Goal: Communication & Community: Answer question/provide support

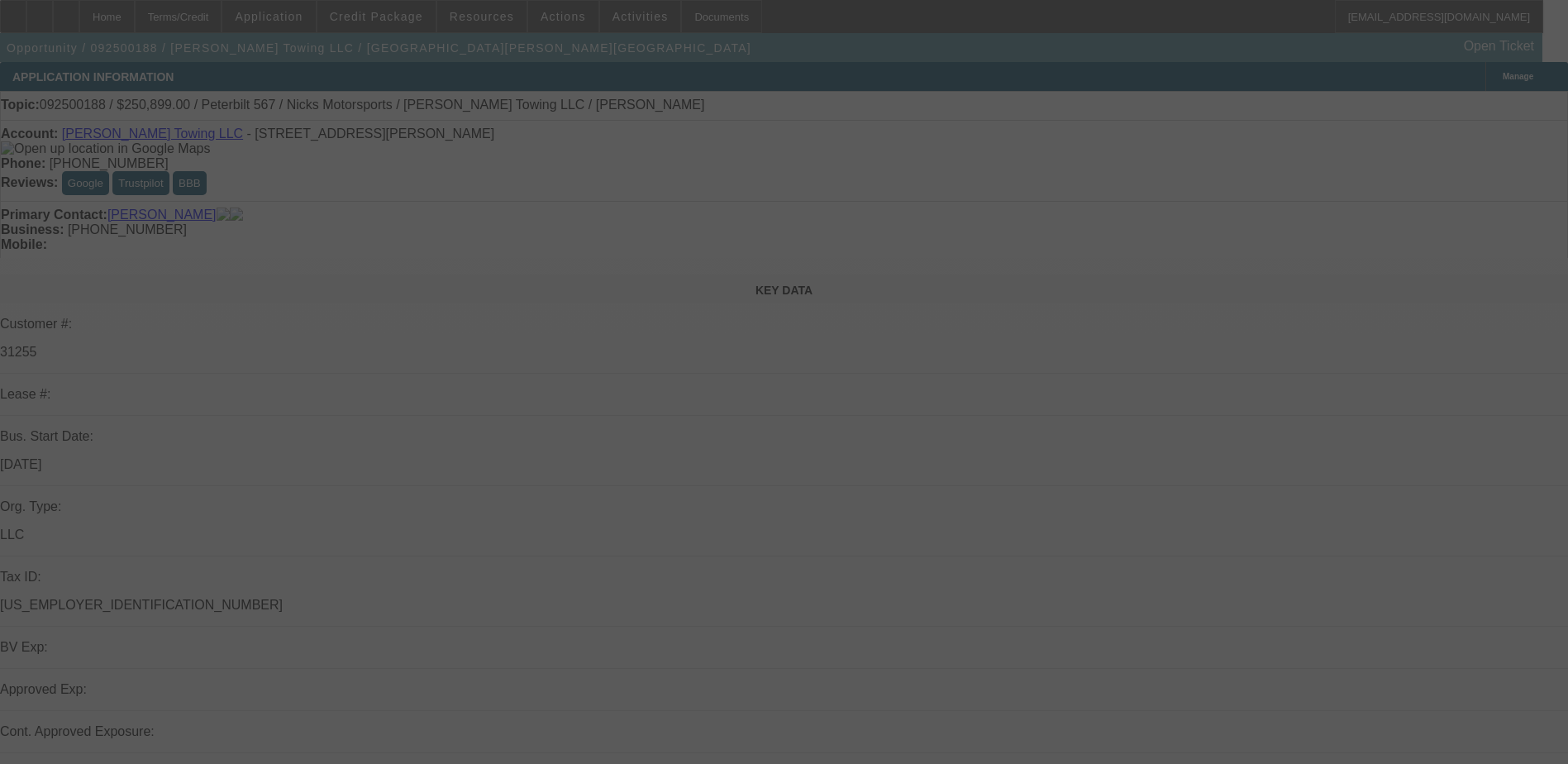
drag, startPoint x: 1174, startPoint y: 697, endPoint x: 905, endPoint y: 576, distance: 295.0
click at [1174, 697] on div at bounding box center [784, 382] width 1568 height 764
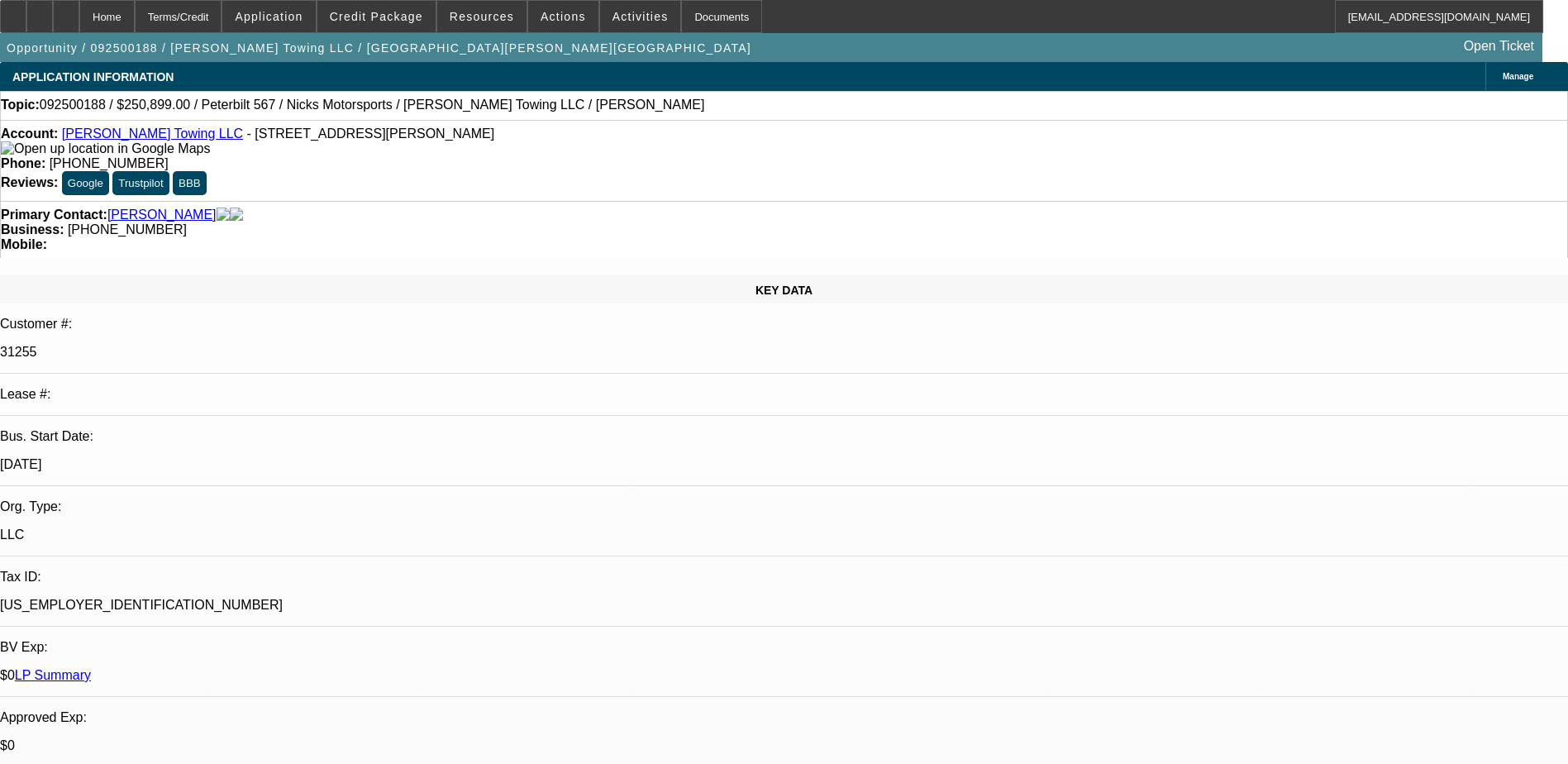
select select "0"
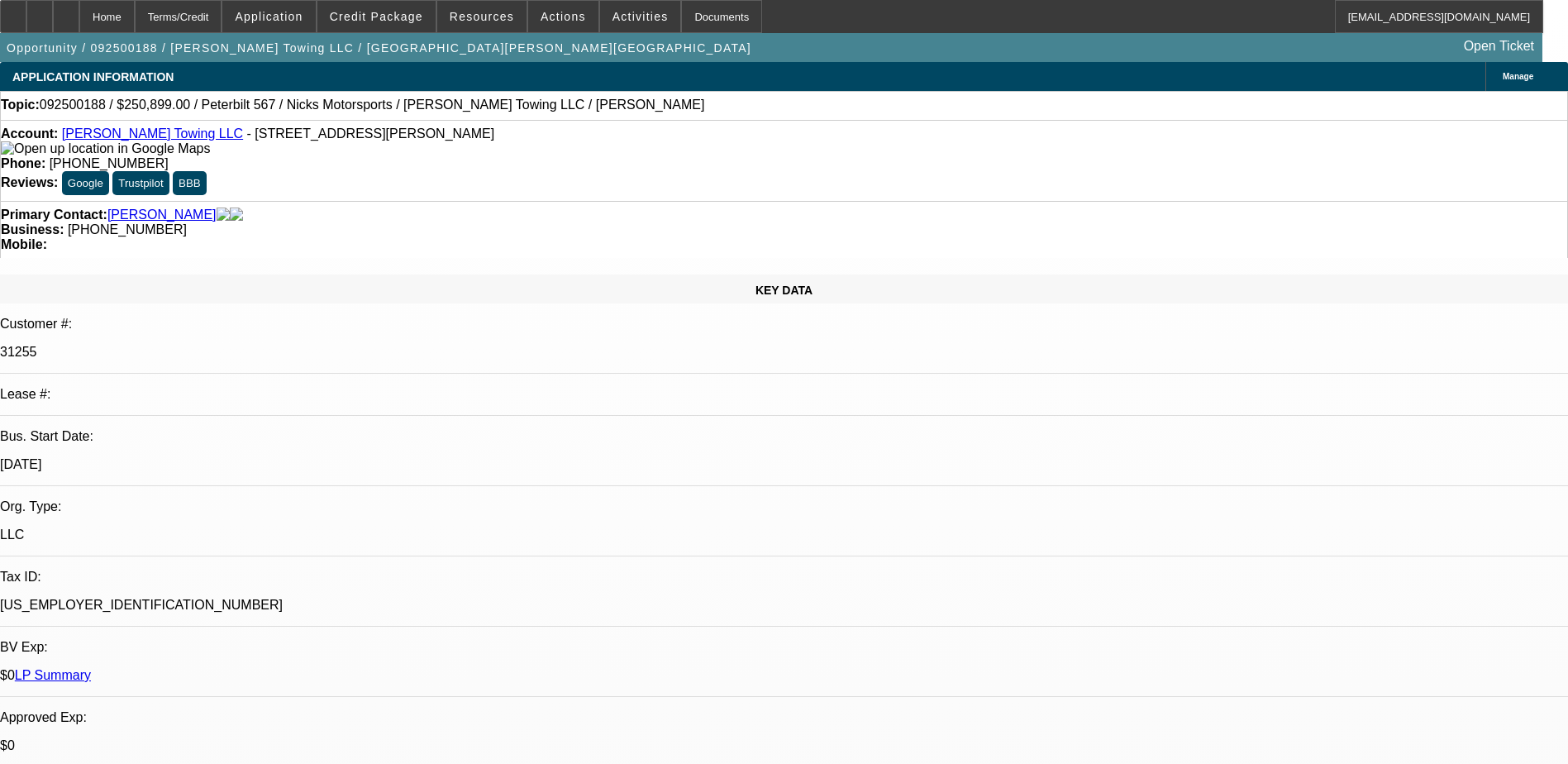
select select "0"
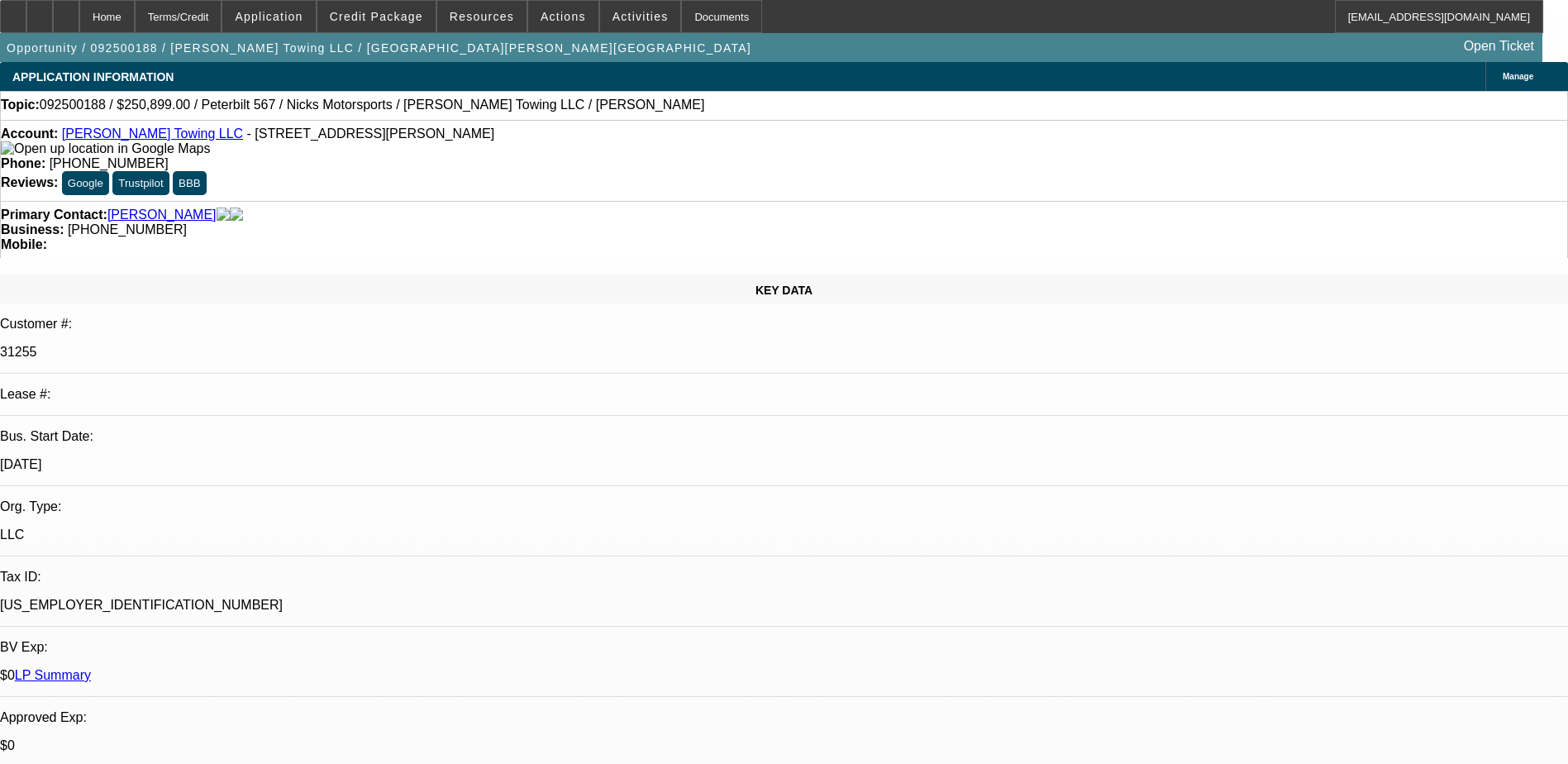
select select "0"
select select "1"
select select "2"
select select "6"
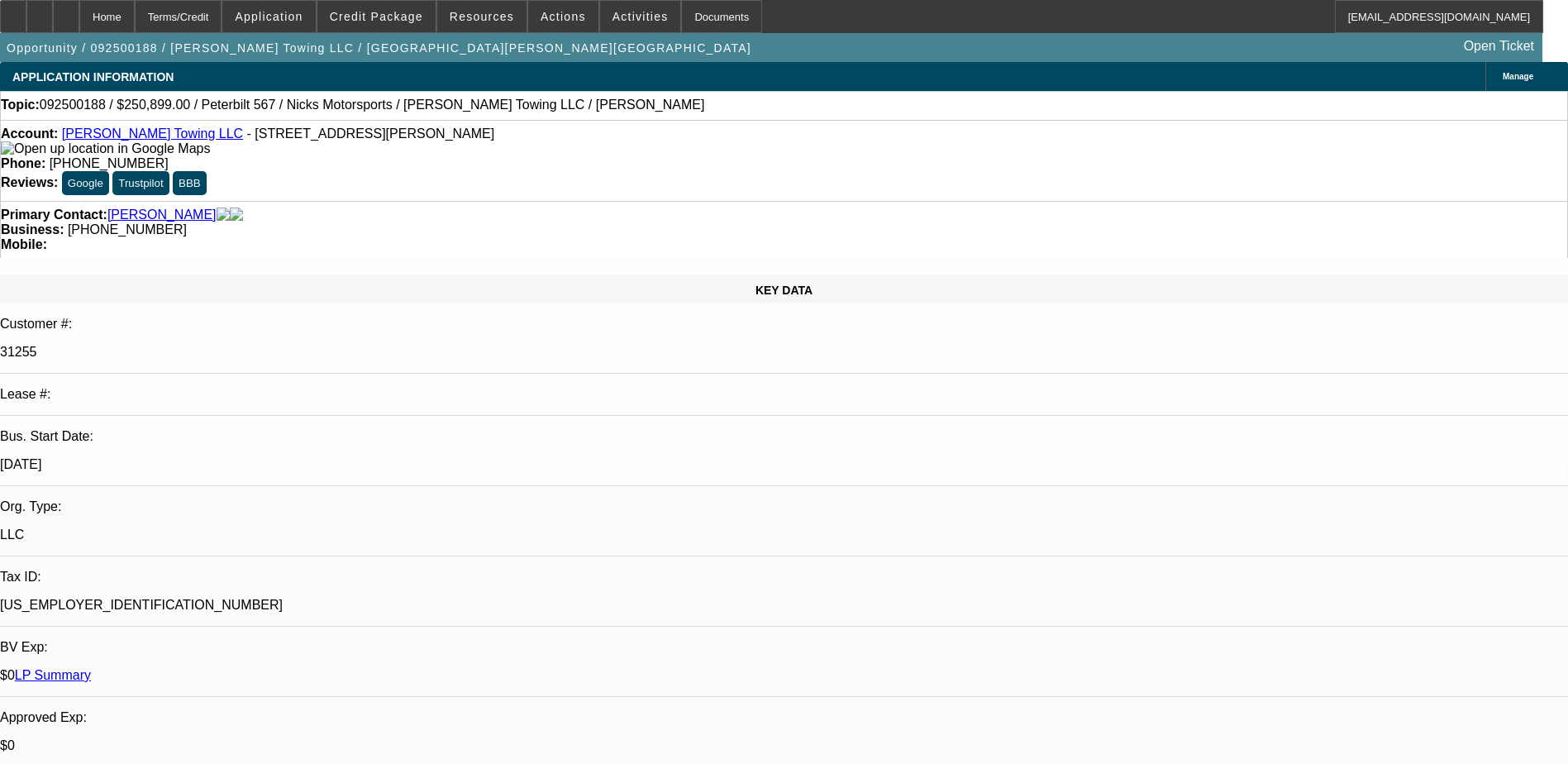
select select "1"
select select "2"
select select "6"
select select "1"
select select "2"
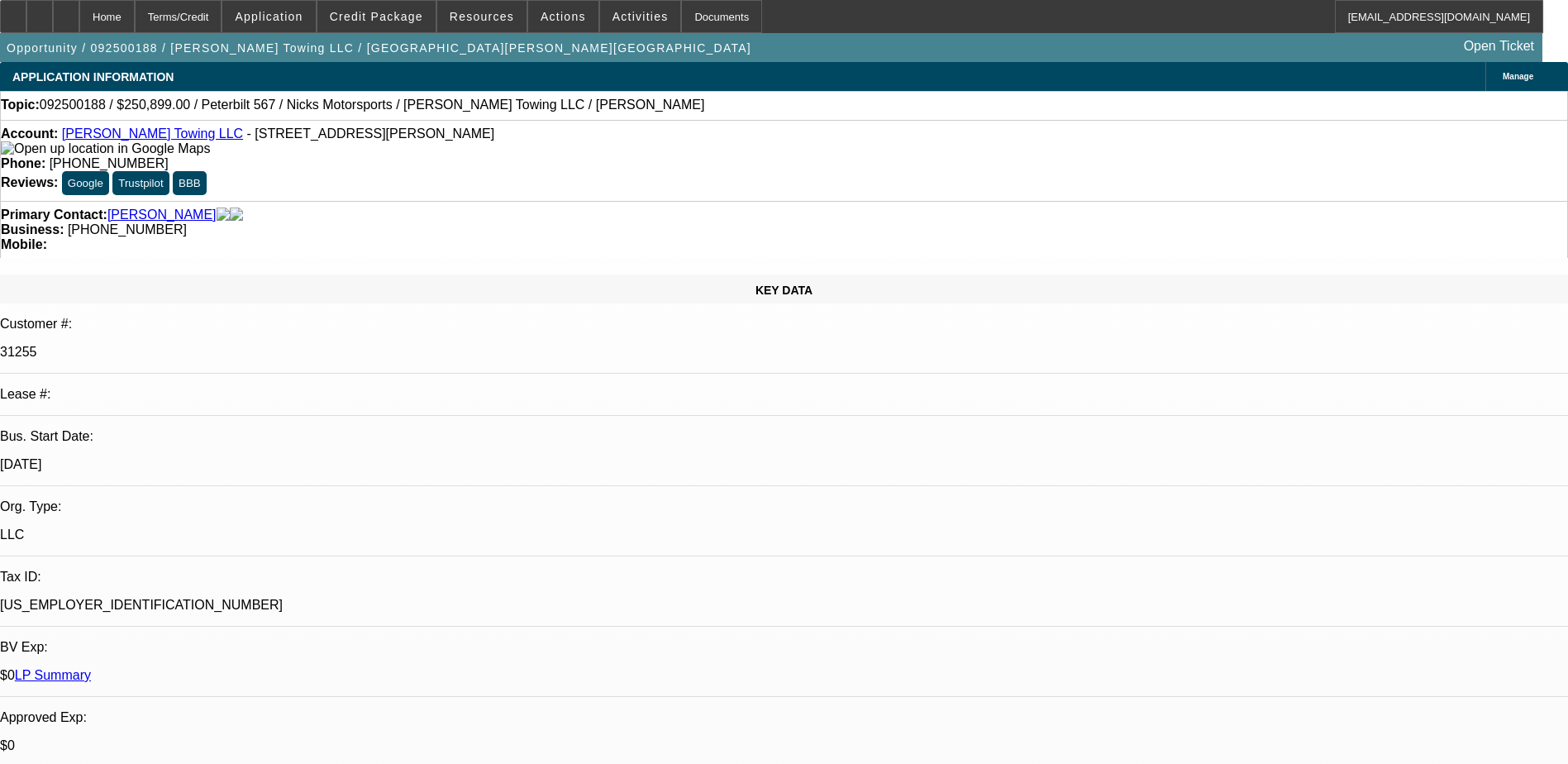
select select "6"
select select "1"
select select "2"
select select "6"
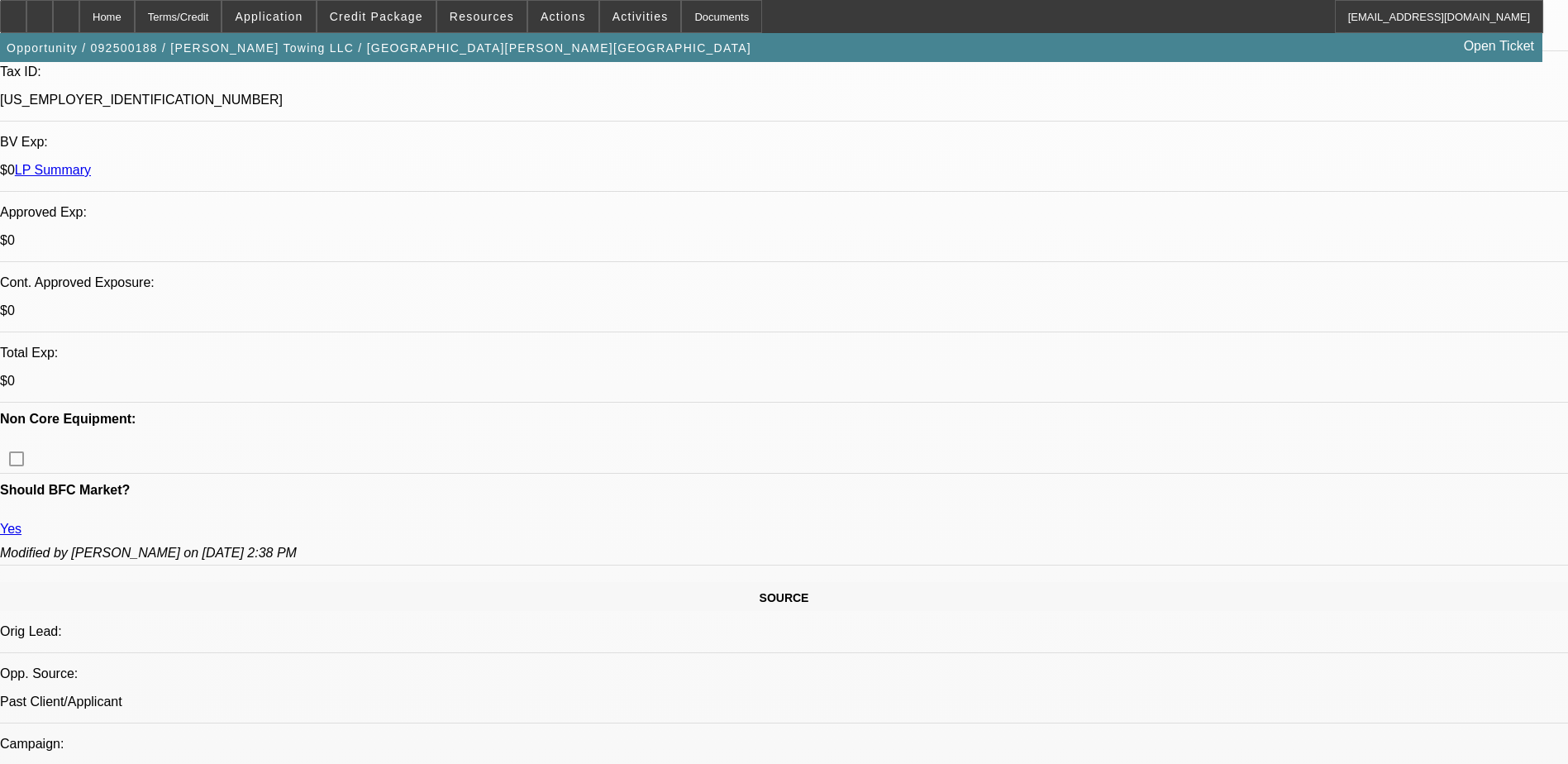
scroll to position [661, 0]
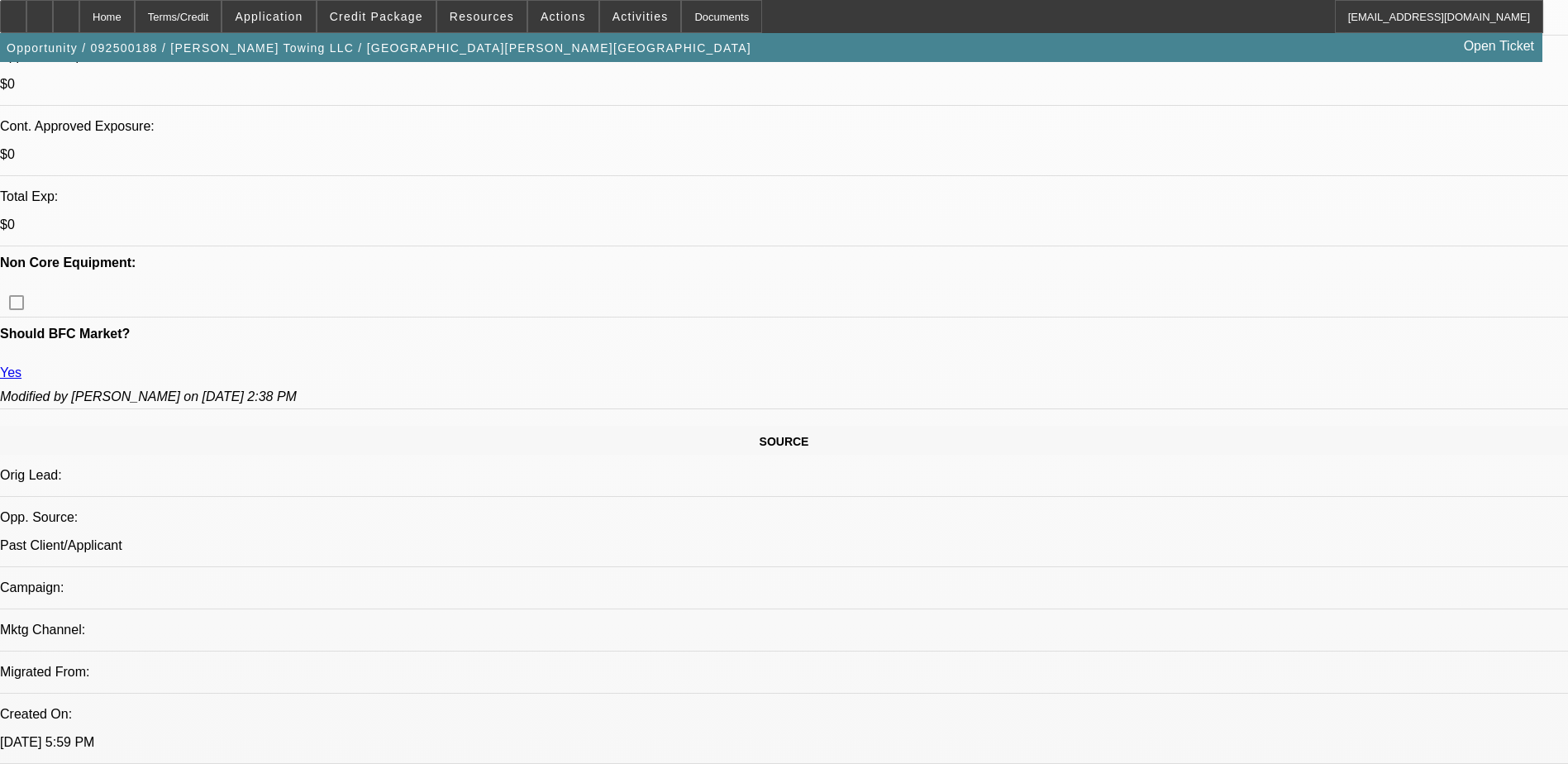
drag, startPoint x: 772, startPoint y: 228, endPoint x: 229, endPoint y: 213, distance: 543.2
drag, startPoint x: 229, startPoint y: 213, endPoint x: 264, endPoint y: 214, distance: 35.0
copy span "SERVICE DEAL, PAYMENT HISTORY IS GOOD SO FAR, MADE 16 PAYMENTS OUT OF 59, CUSTO…"
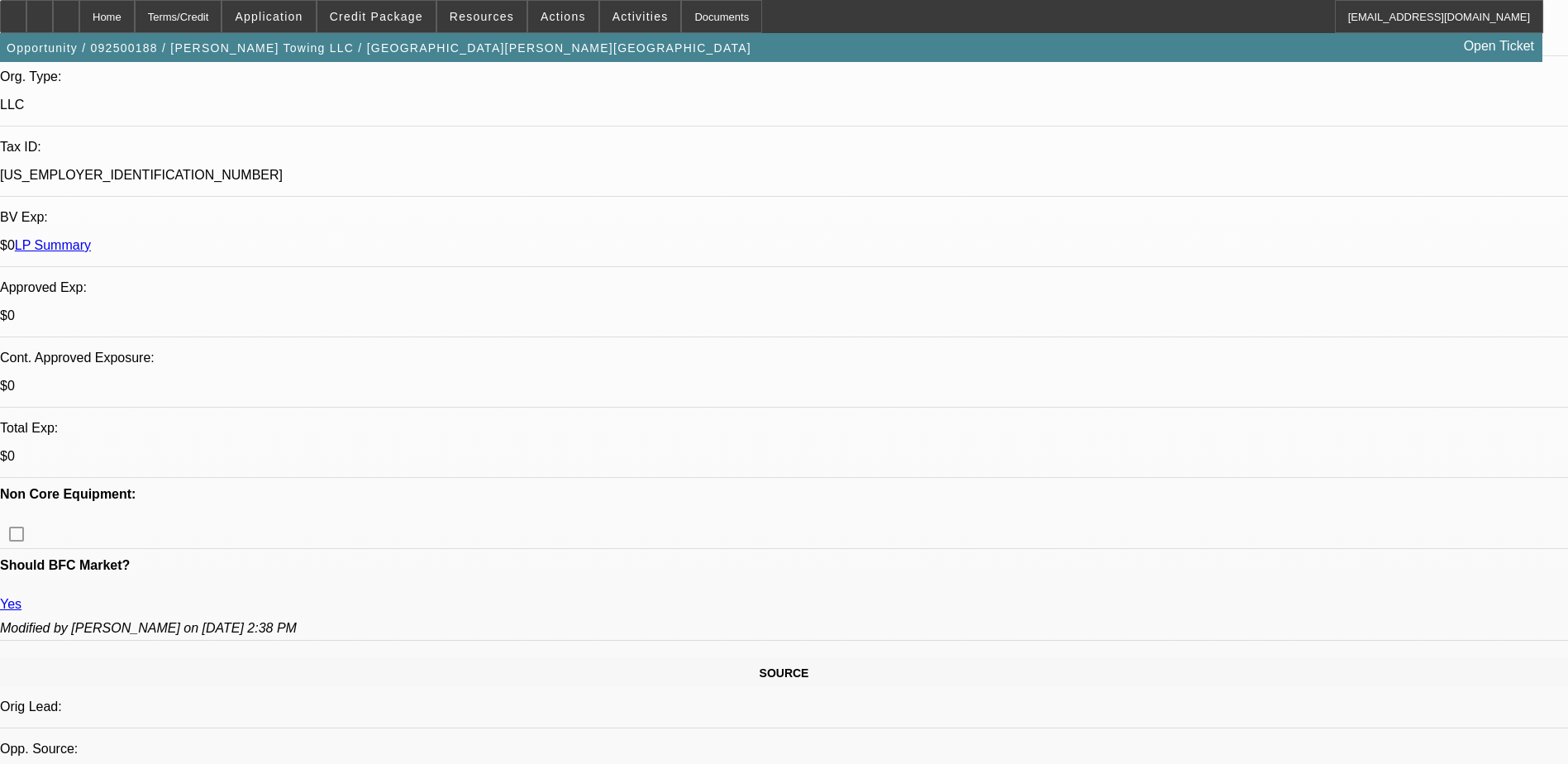
scroll to position [413, 0]
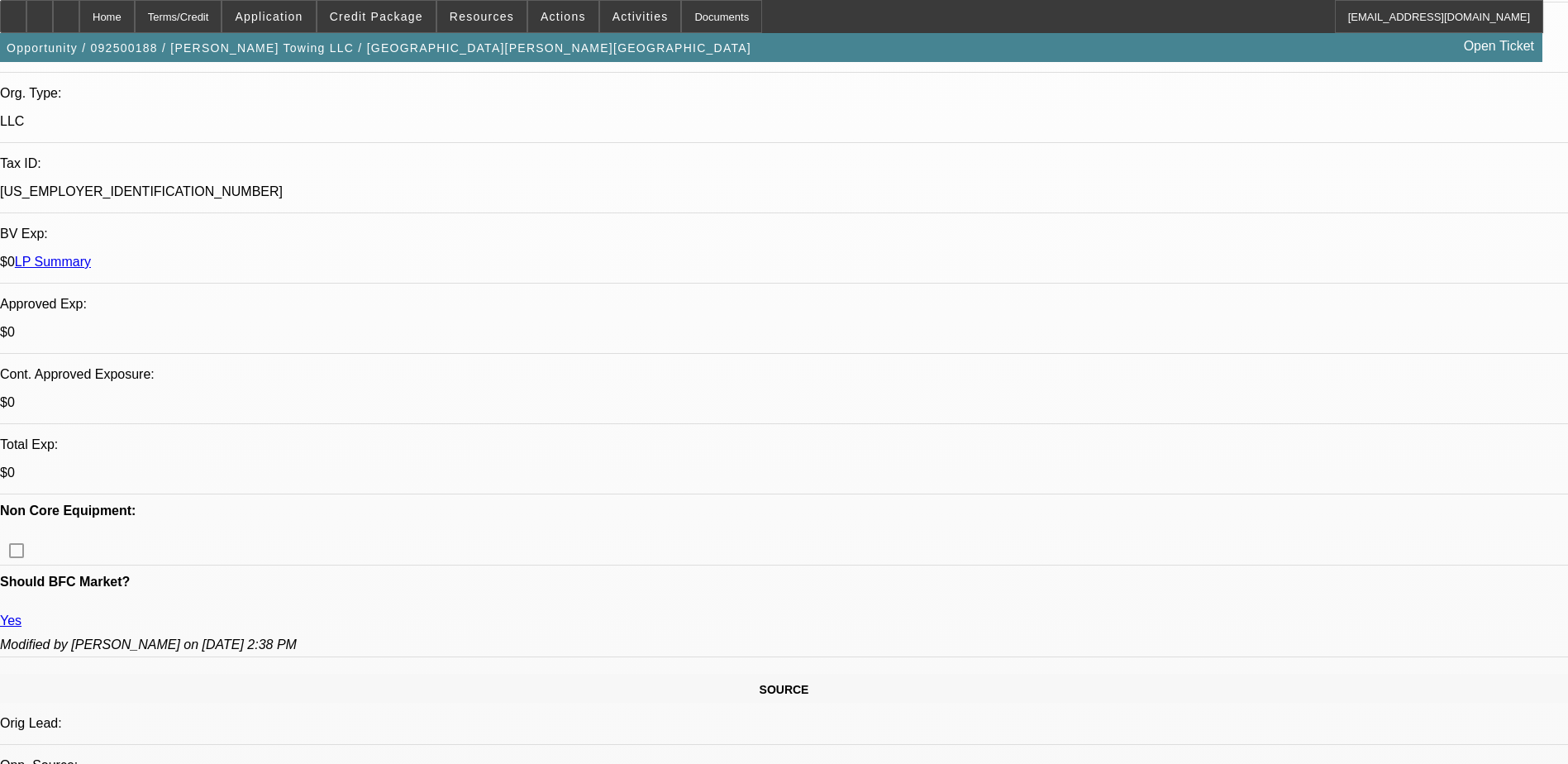
drag, startPoint x: 772, startPoint y: 480, endPoint x: 254, endPoint y: 466, distance: 518.2
drag, startPoint x: 254, startPoint y: 466, endPoint x: 294, endPoint y: 465, distance: 40.0
copy span "SERVICE DEAL, PAYMENT HISTORY IS GOOD SO FAR, MADE 16 PAYMENTS OUT OF 59, CUSTO…"
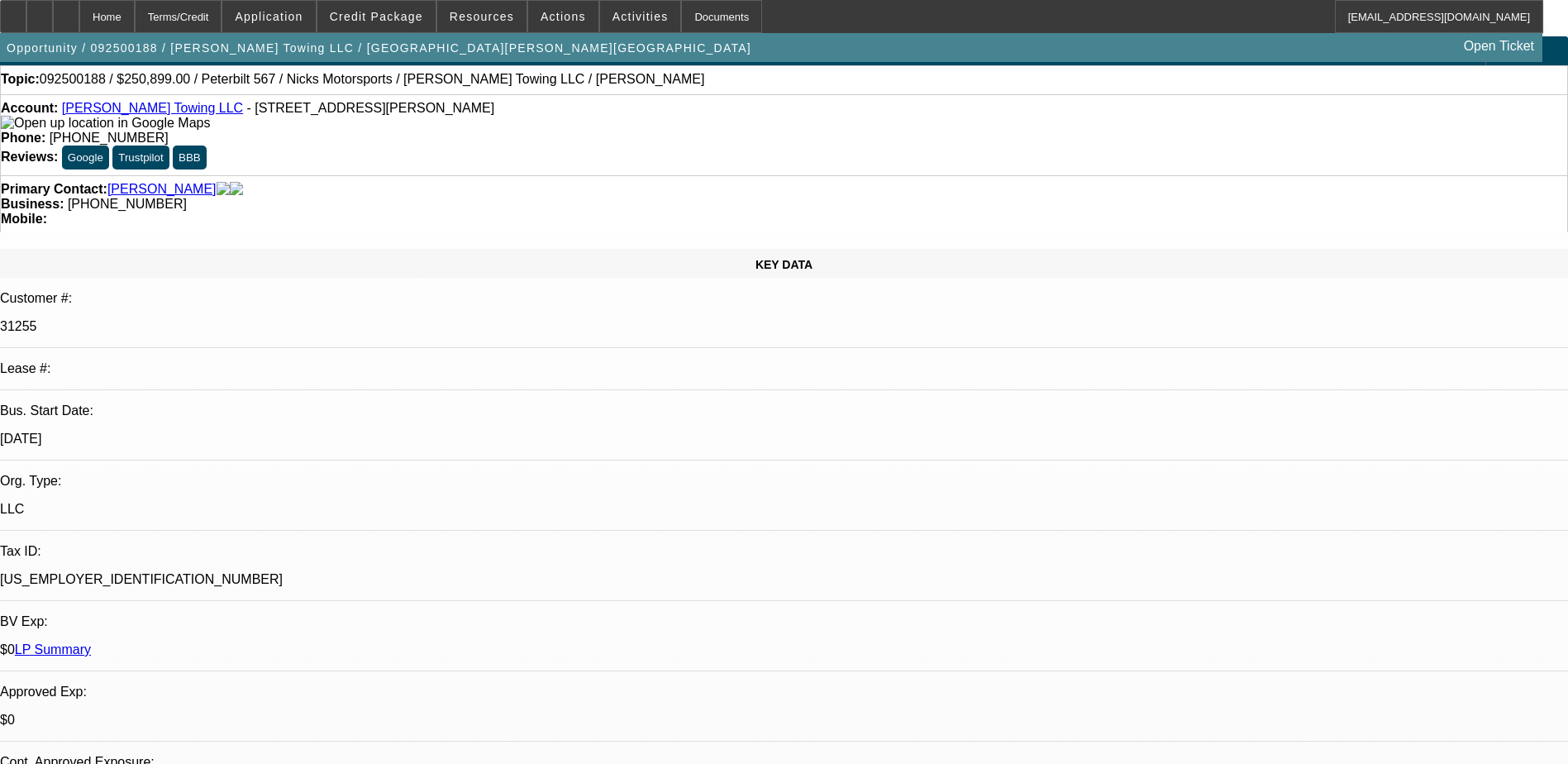
scroll to position [0, 0]
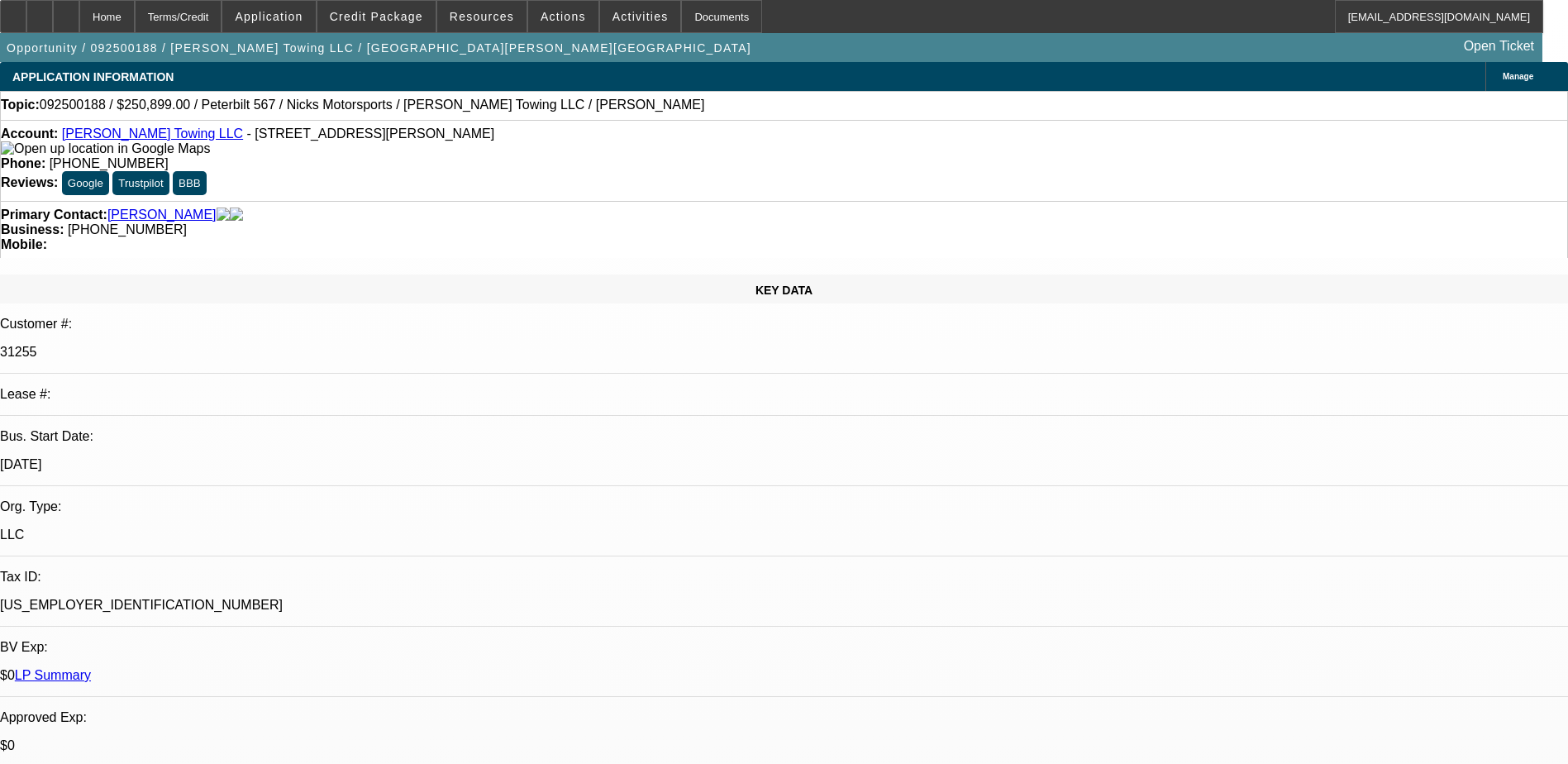
radio input "true"
paste textarea "SERVICE DEAL, PAYMENT HISTORY IS GOOD SO FAR, MADE 16 PAYMENTS OUT OF 59, CUSTO…"
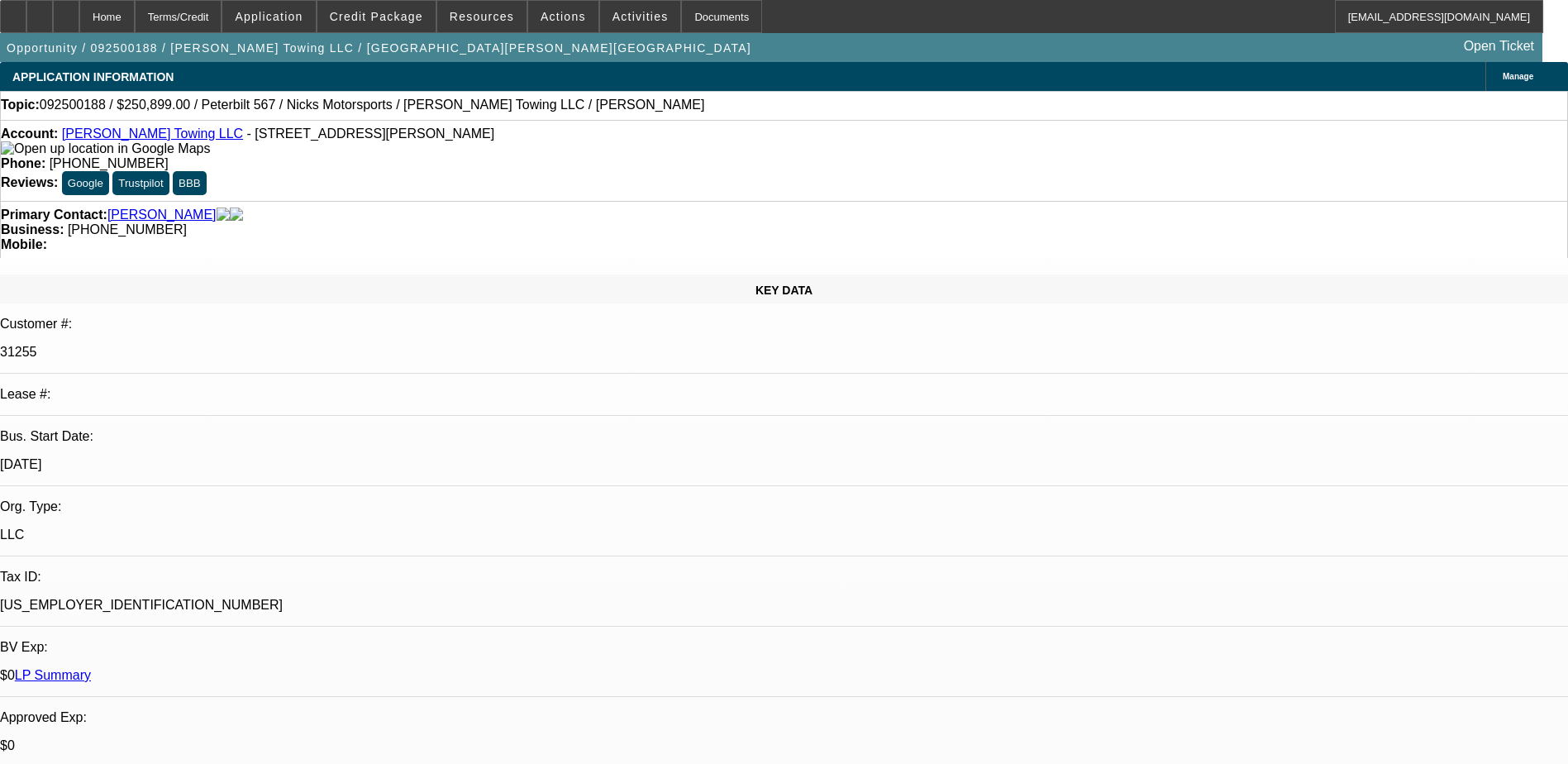
type textarea "SERVICE DEAL, PAYMENT HISTORY IS GOOD SO FAR, MADE 16 PAYMENTS OUT OF 59, CUSTO…"
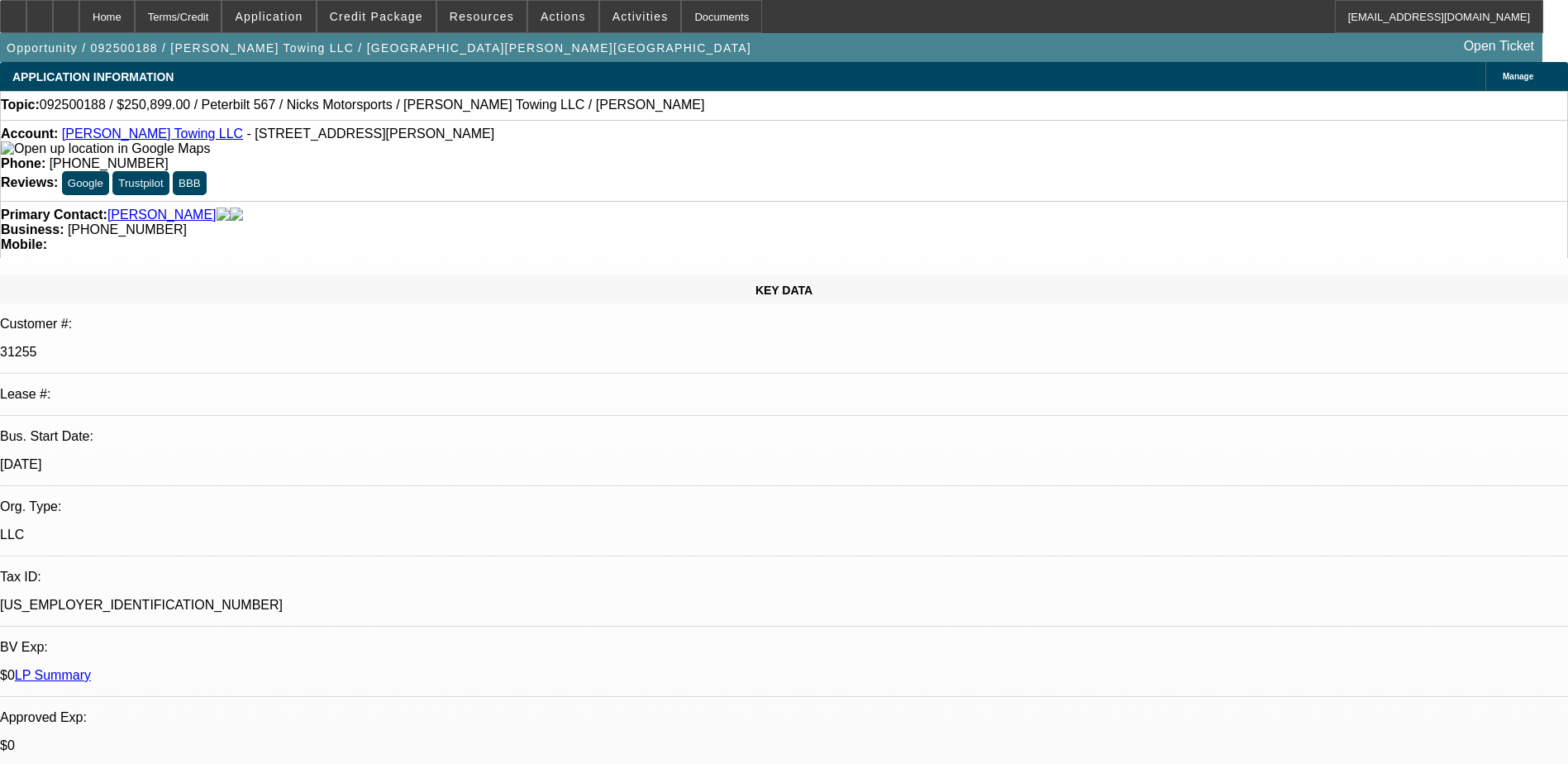
radio input "false"
radio input "true"
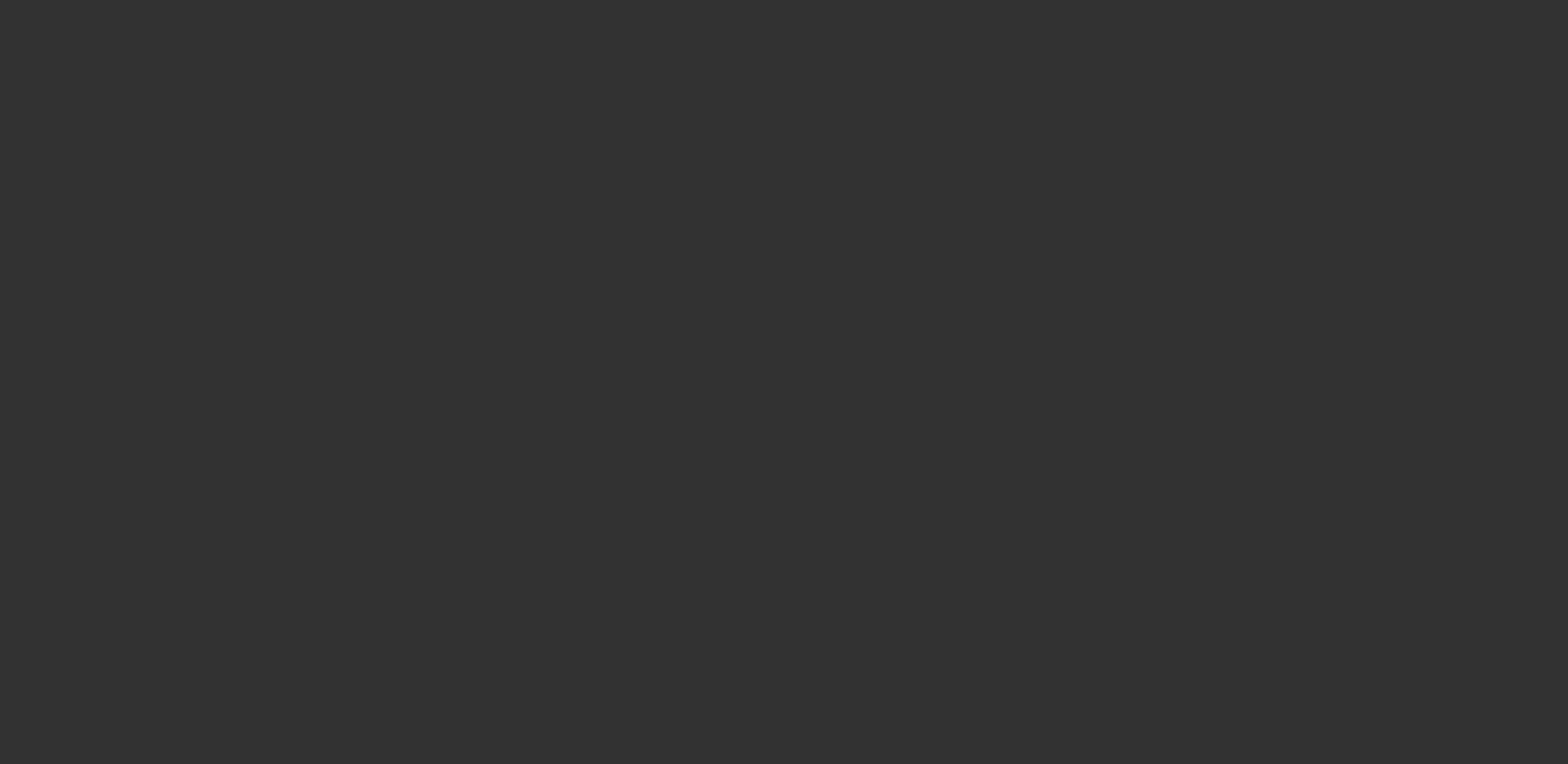
scroll to position [0, 0]
